Goal: Task Accomplishment & Management: Manage account settings

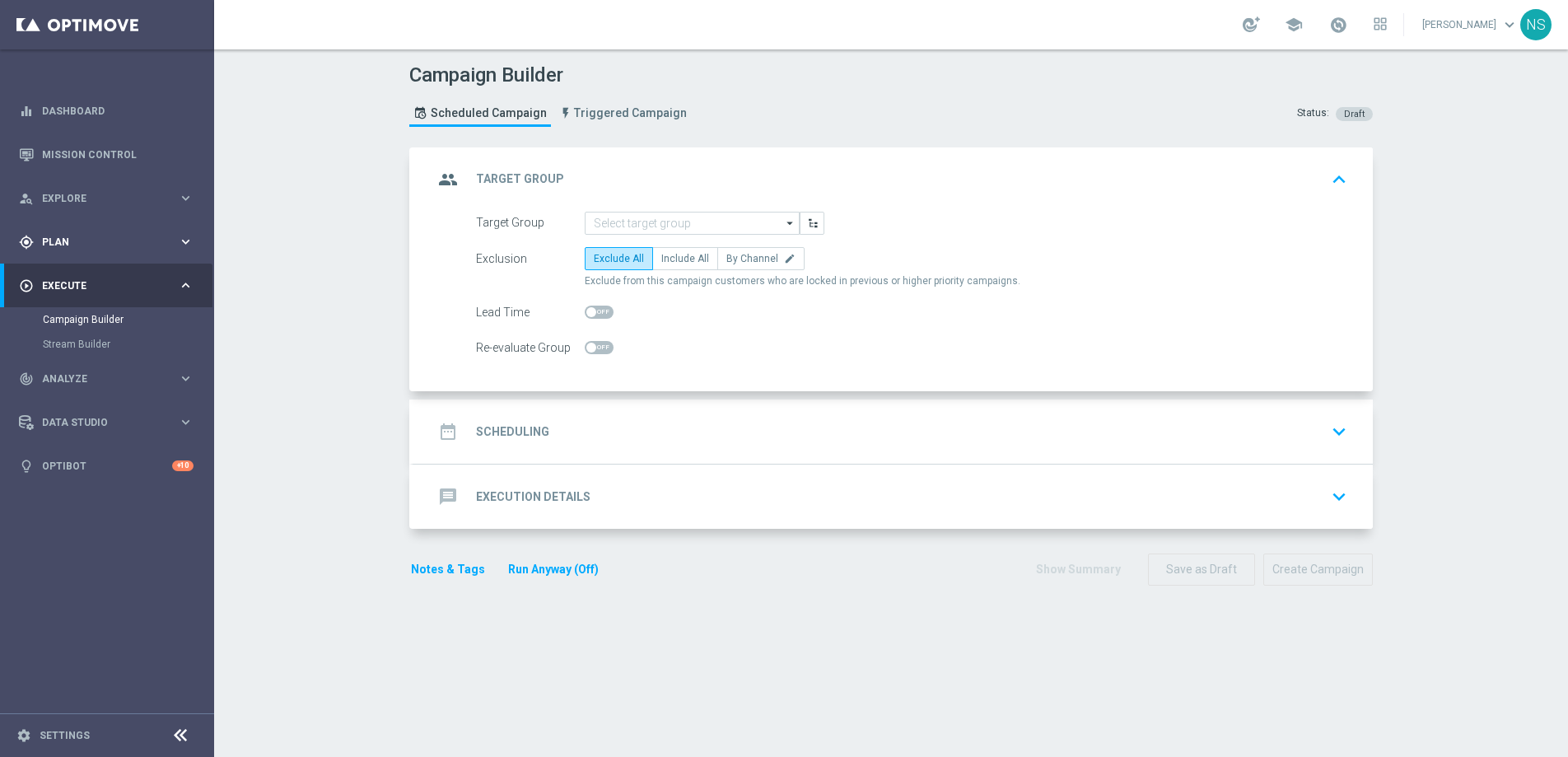
click at [73, 246] on span "Plan" at bounding box center [110, 241] width 136 height 10
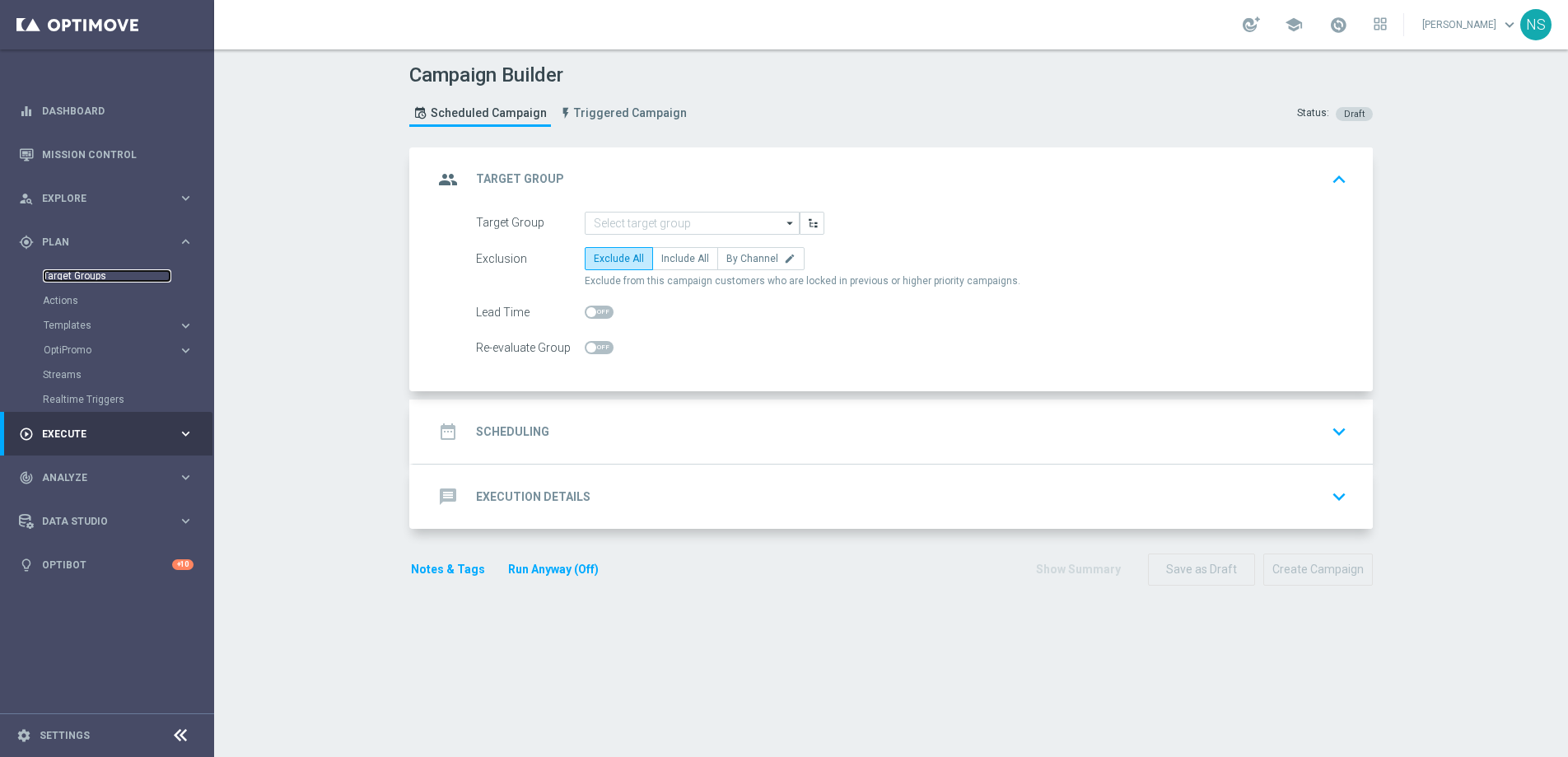
click at [58, 277] on link "Target Groups" at bounding box center [107, 275] width 129 height 13
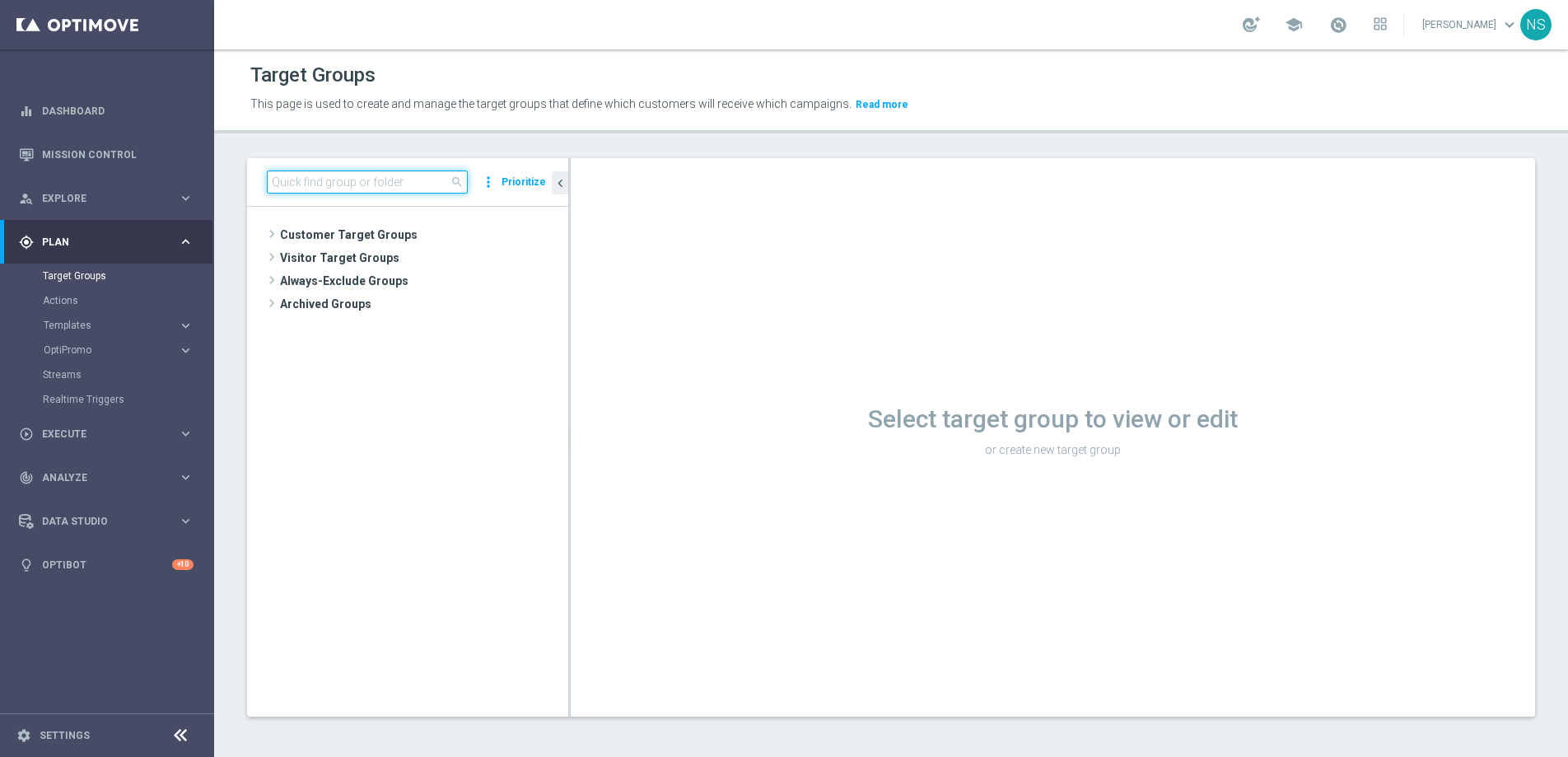
click at [327, 177] on input at bounding box center [368, 182] width 201 height 23
type input "VIP_EXCLUDE"
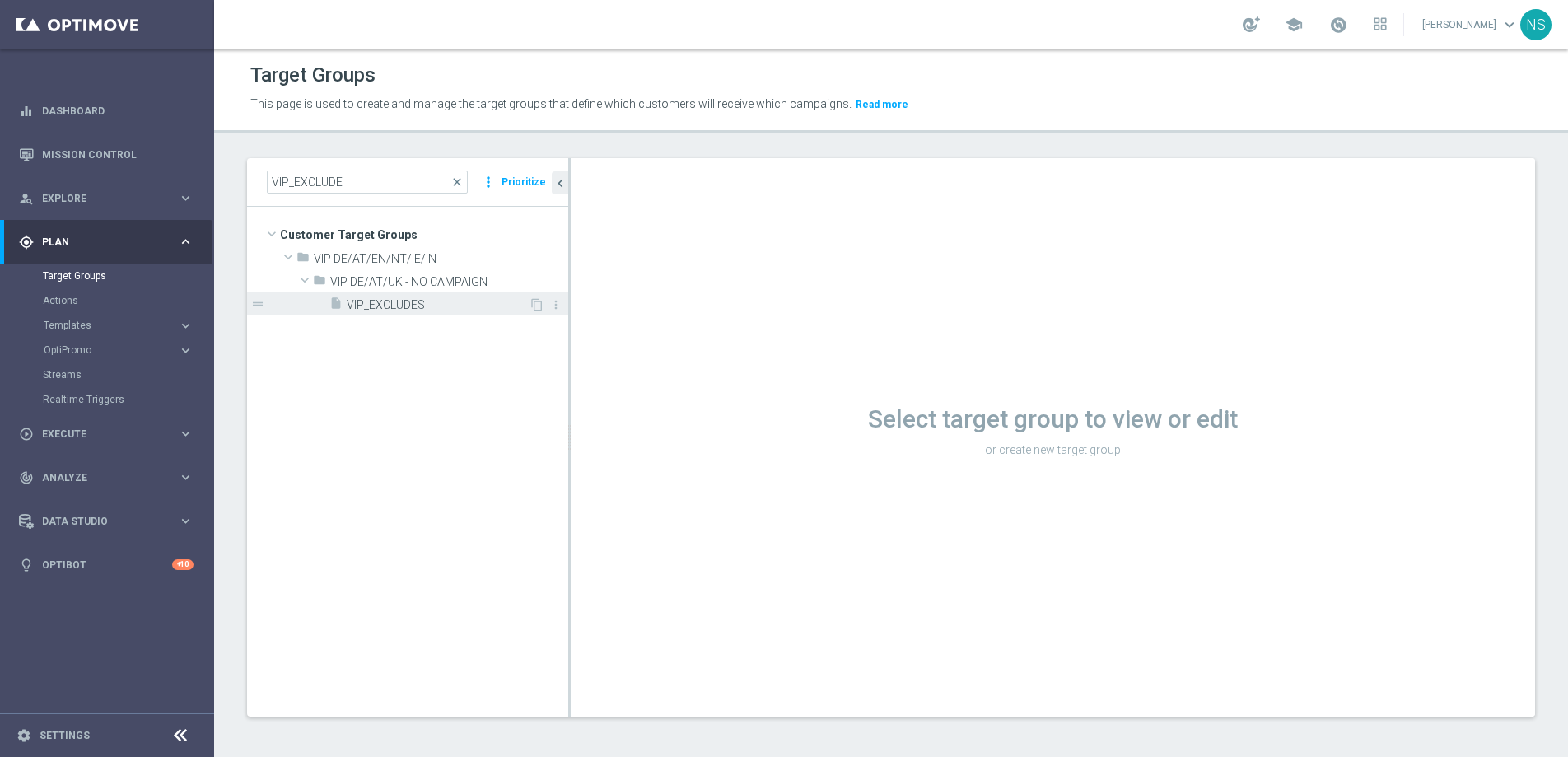
click at [396, 292] on div "insert_drive_file VIP_EXCLUDES" at bounding box center [429, 304] width 199 height 23
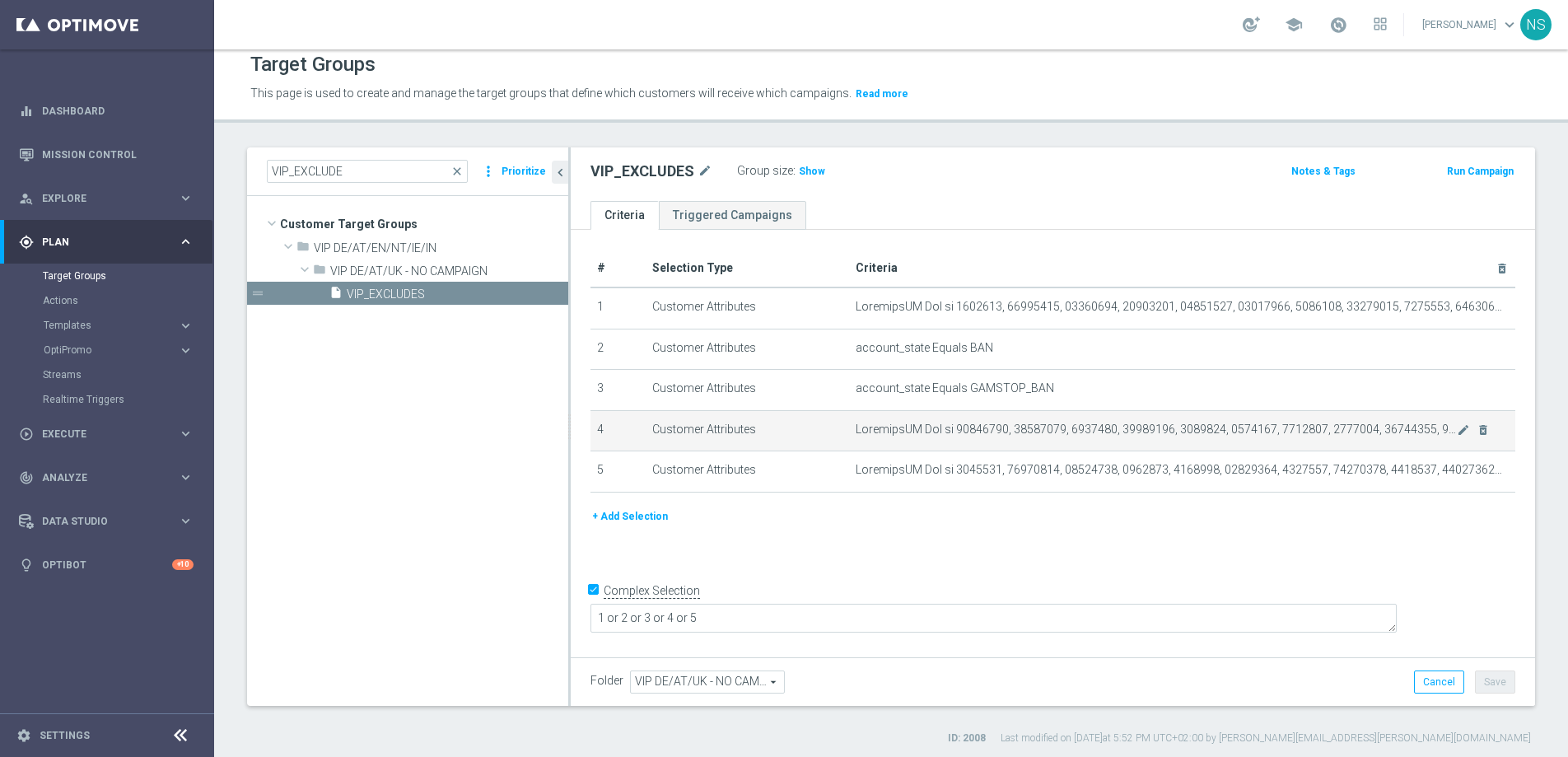
scroll to position [16, 0]
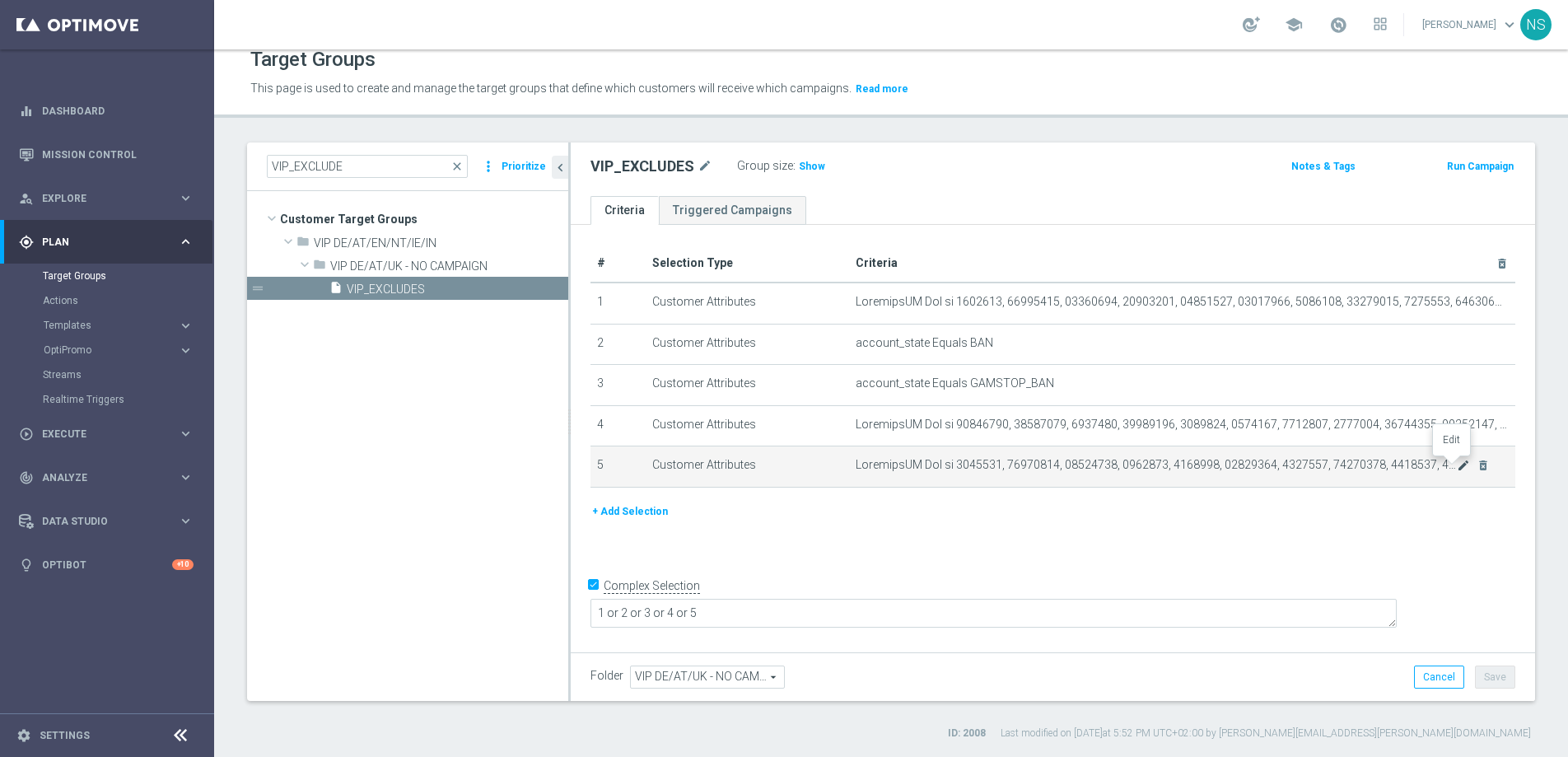
click at [1457, 467] on icon "mode_edit" at bounding box center [1463, 465] width 13 height 13
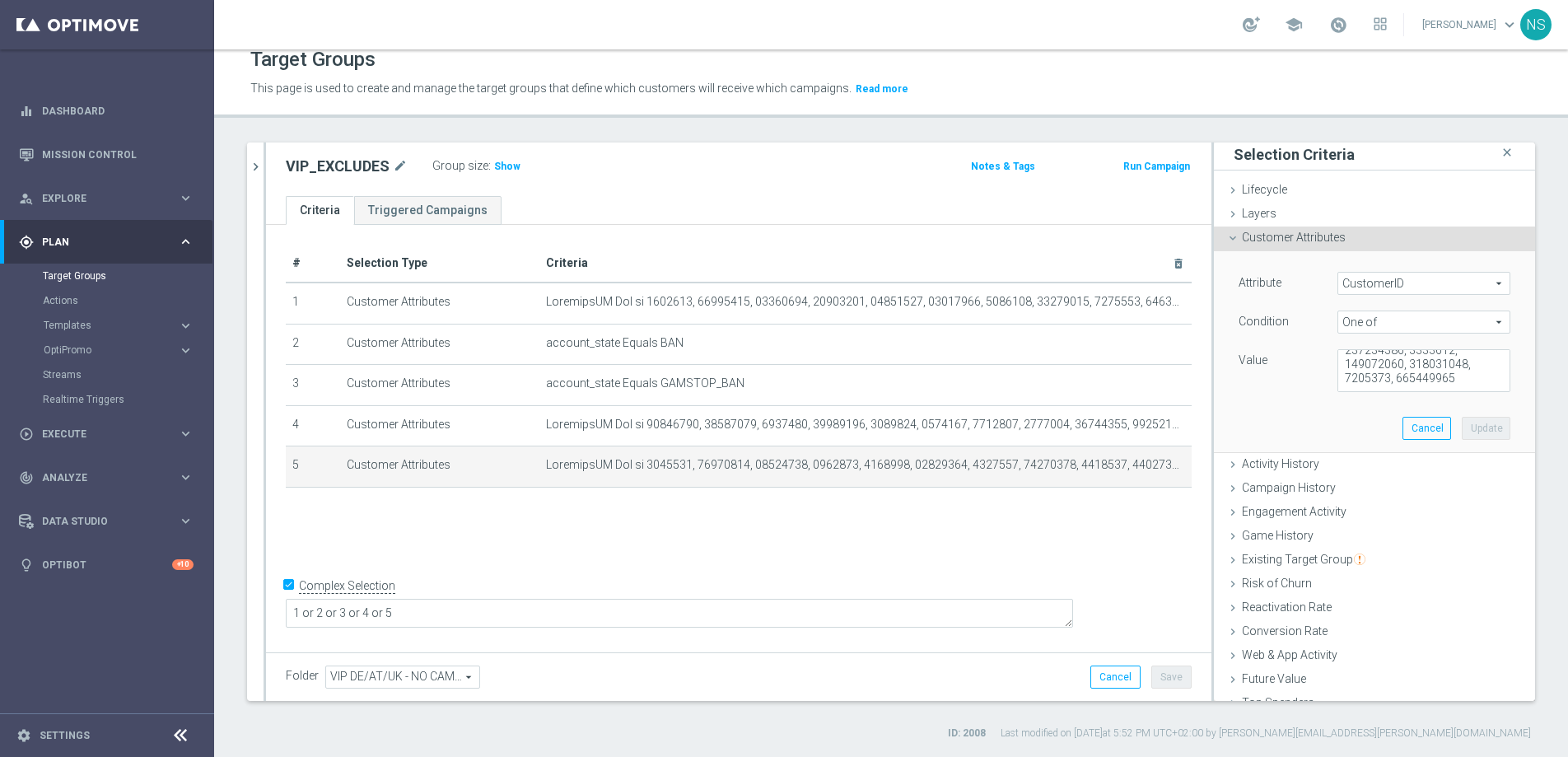
scroll to position [2463, 0]
click at [1400, 375] on textarea at bounding box center [1424, 371] width 173 height 43
paste textarea "9057434"
paste textarea "225131399"
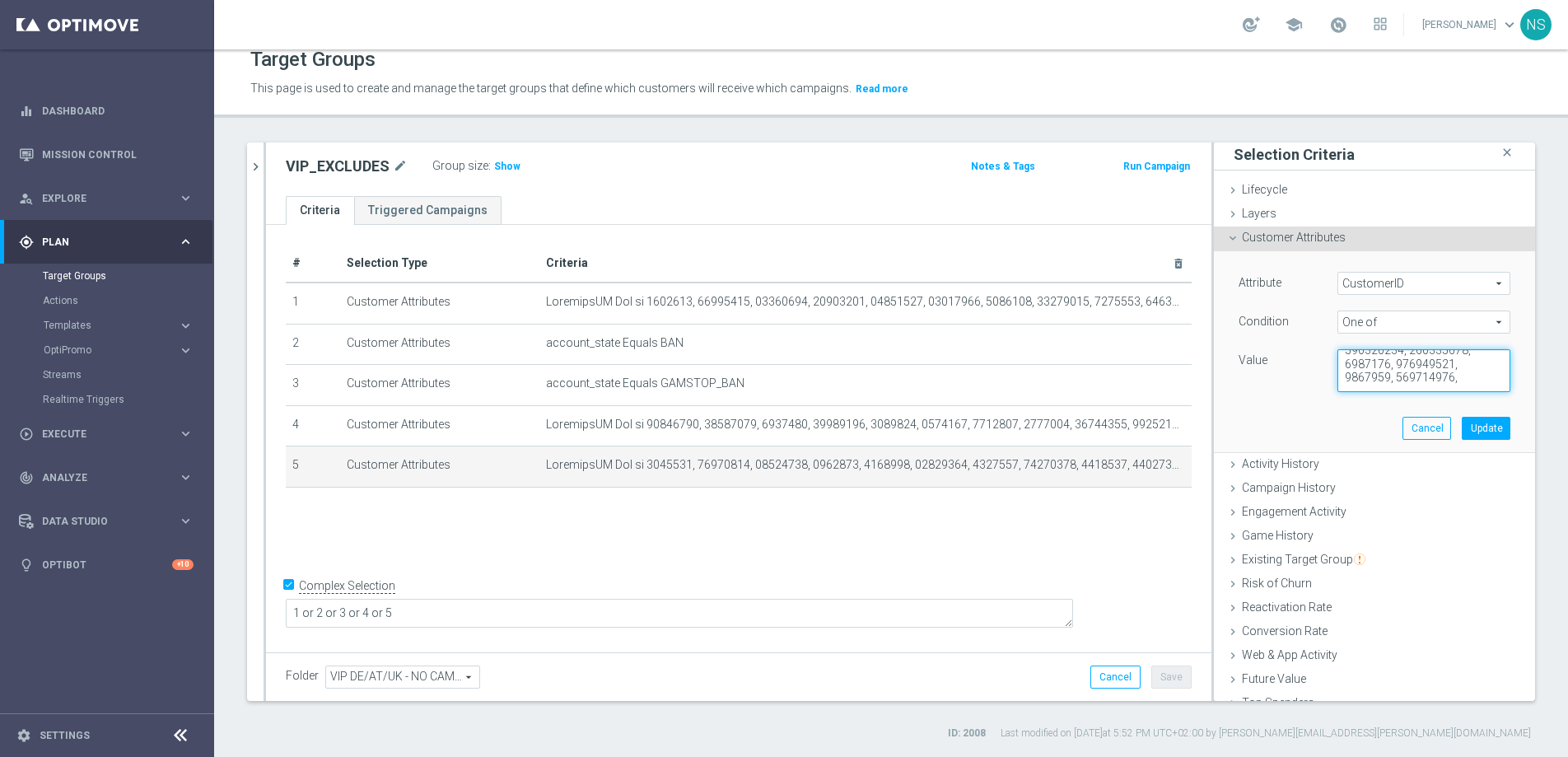
paste textarea "223954516"
type textarea "4247435, 19080397, 15150499, 7374385, 4247435, 11291409, 4716134, 11996601, 929…"
click at [1469, 433] on button "Update" at bounding box center [1486, 428] width 48 height 23
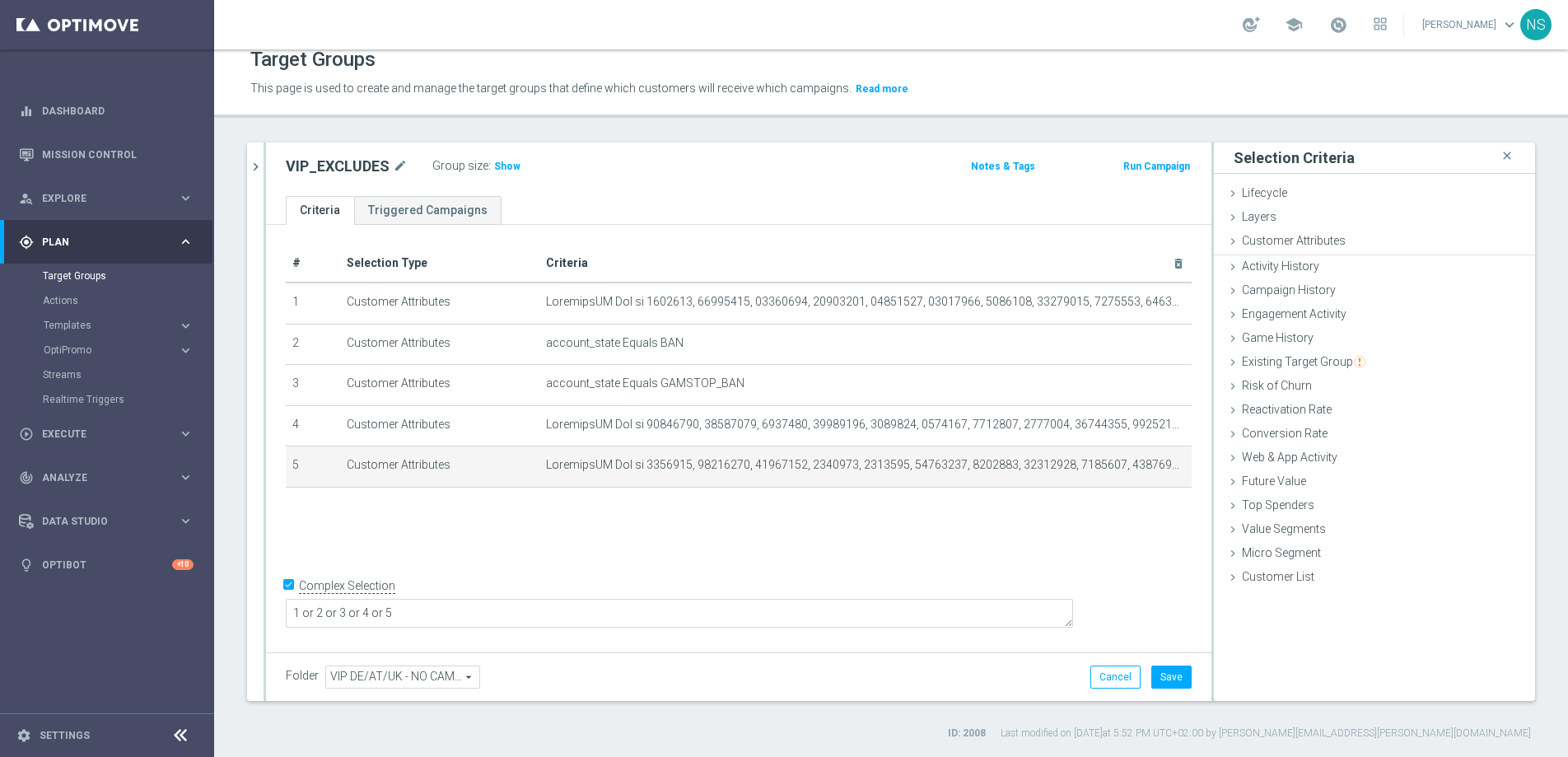
scroll to position [0, 0]
click at [1170, 674] on button "Save" at bounding box center [1171, 677] width 41 height 23
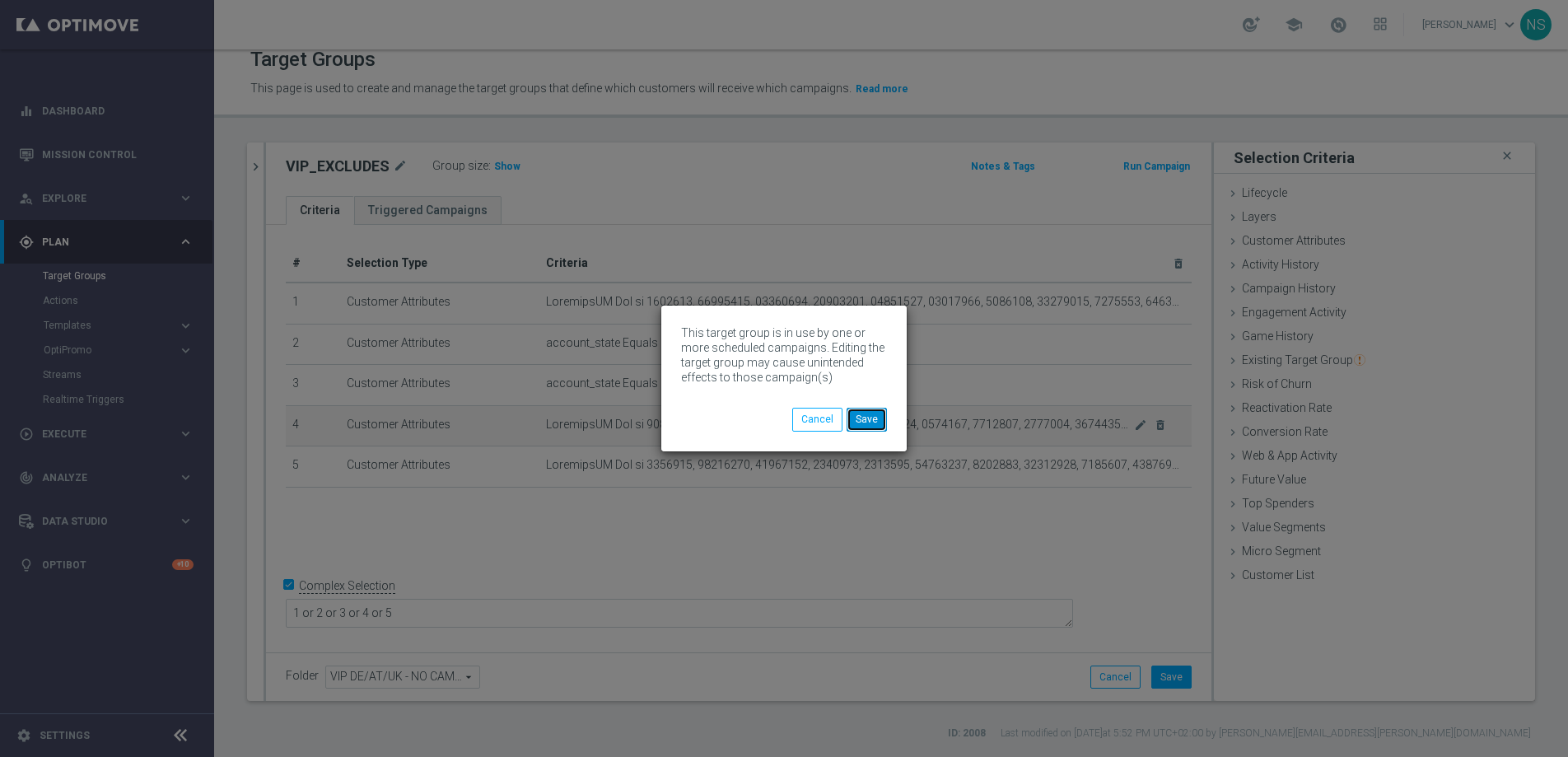
drag, startPoint x: 880, startPoint y: 420, endPoint x: 849, endPoint y: 420, distance: 31.0
click at [880, 420] on button "Save" at bounding box center [867, 419] width 41 height 23
